Goal: Information Seeking & Learning: Check status

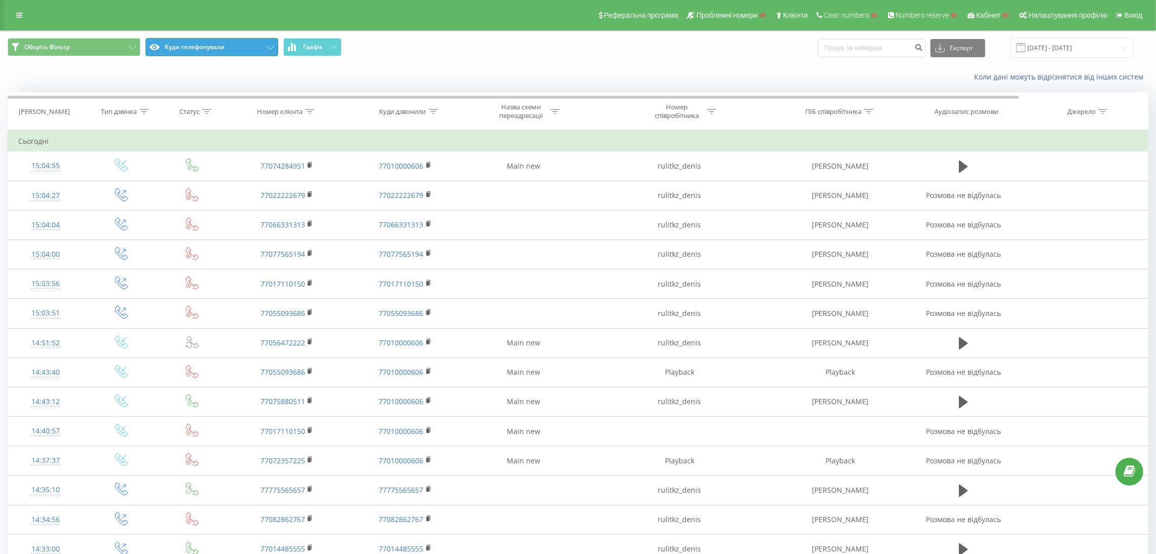
click at [196, 47] on button "Куди телефонували" at bounding box center [211, 47] width 133 height 18
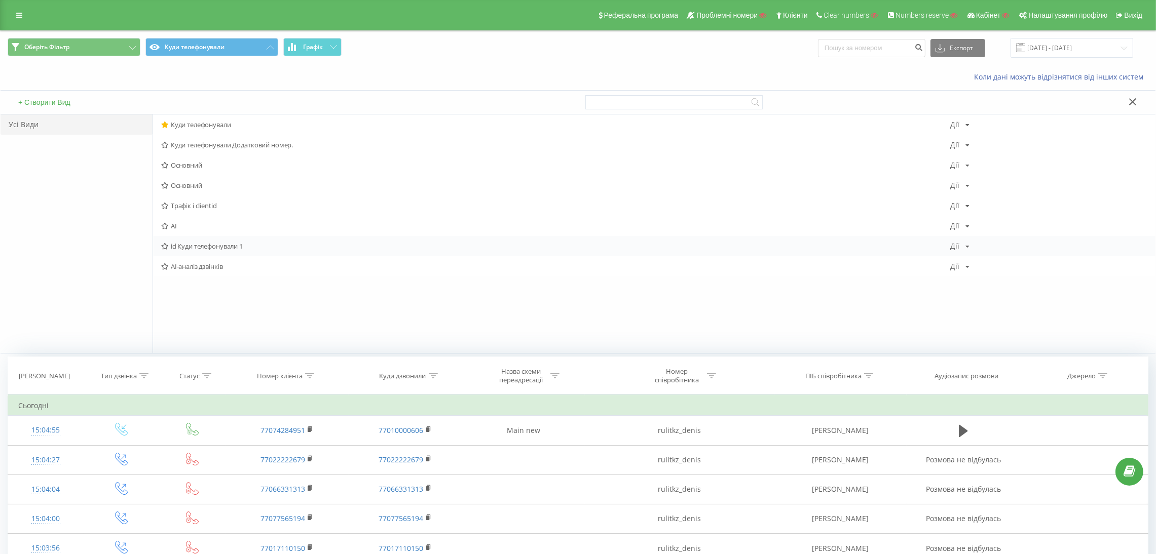
click at [216, 244] on span "id Куди телефонували 1" at bounding box center [555, 246] width 789 height 7
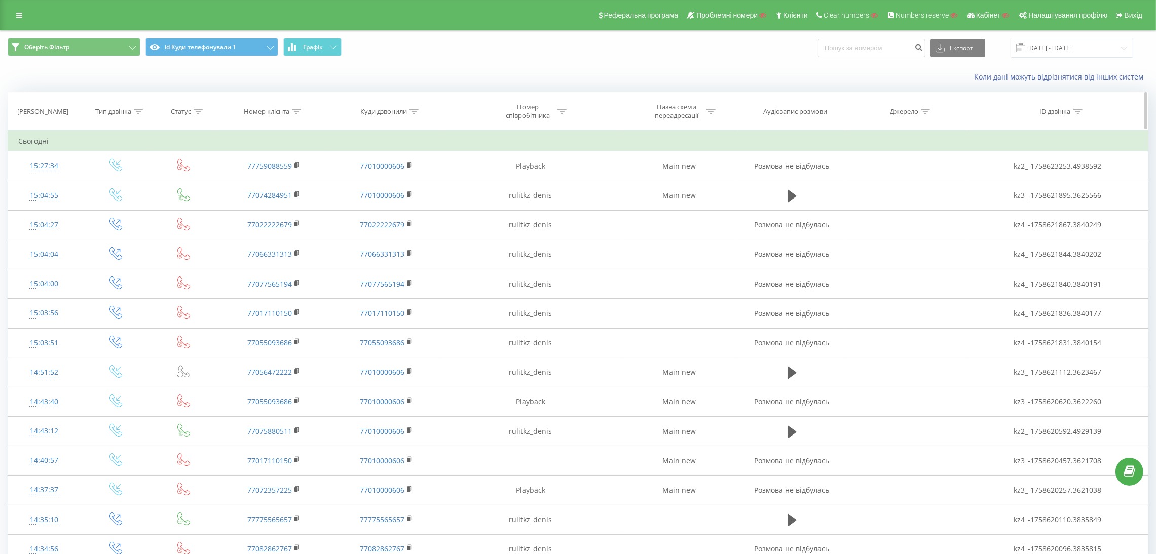
click at [1027, 113] on icon at bounding box center [1077, 111] width 9 height 5
click at [999, 184] on input "text" at bounding box center [987, 184] width 89 height 18
paste input "77077852693"
click at [977, 189] on input "77077852693" at bounding box center [987, 184] width 89 height 18
click at [977, 188] on input "77077852693" at bounding box center [987, 184] width 89 height 18
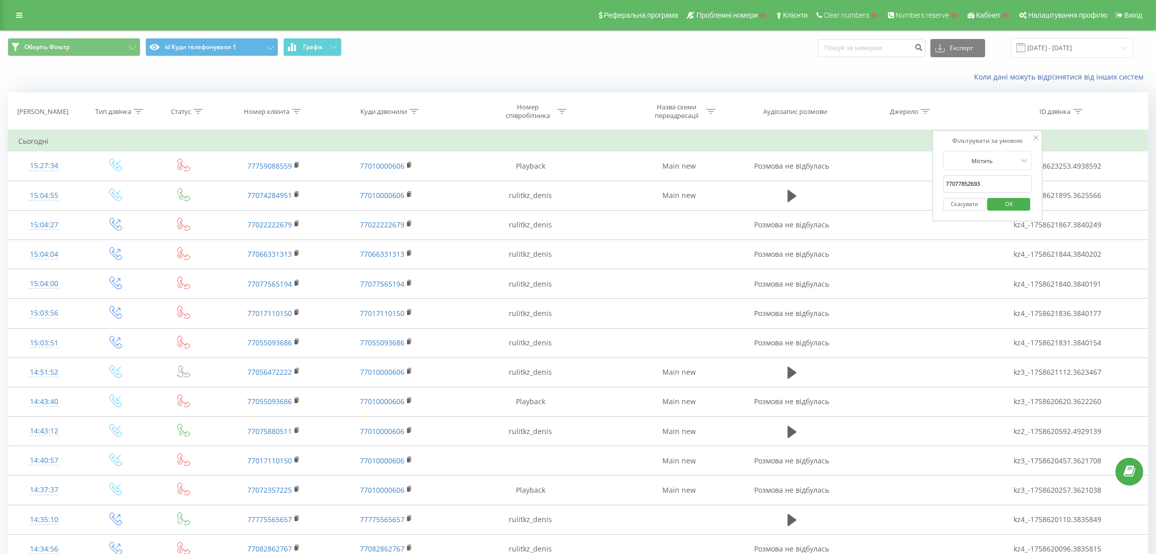
click at [977, 188] on input "77077852693" at bounding box center [987, 184] width 89 height 18
paste input "kz3_-1758353852.3346047"
type input "kz3_-1758353852.3346047"
click at [1014, 206] on span "OK" at bounding box center [1009, 204] width 28 height 16
